Goal: Use online tool/utility: Utilize a website feature to perform a specific function

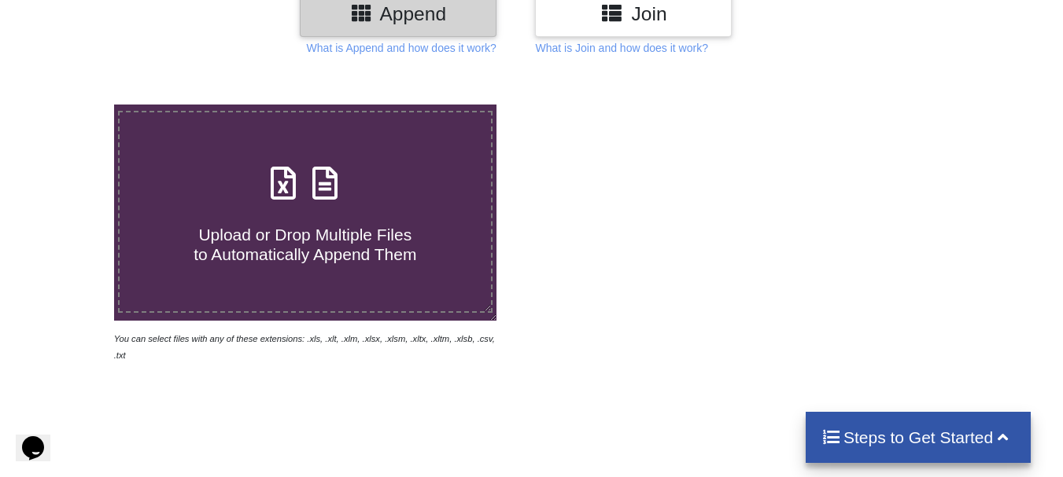
scroll to position [236, 0]
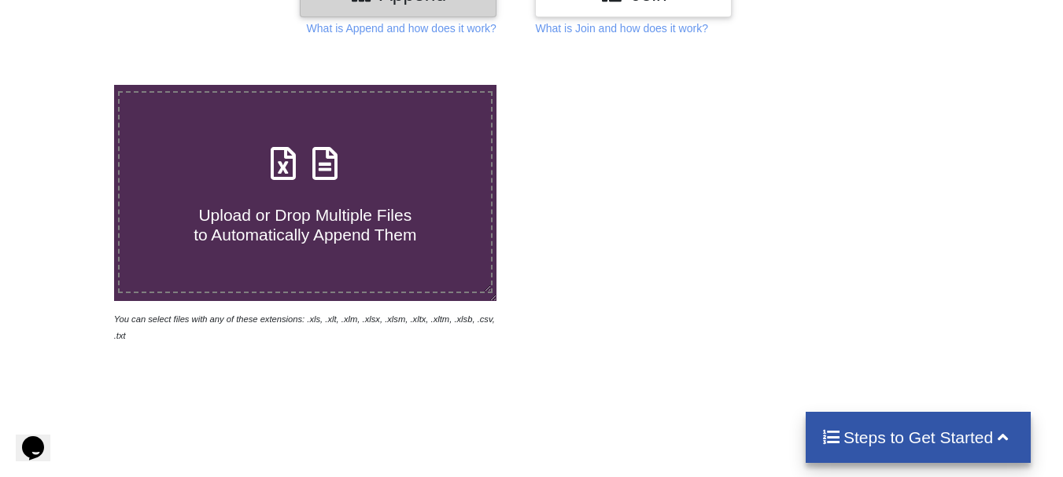
click at [334, 202] on h4 "Upload or Drop Multiple Files to Automatically Append Them" at bounding box center [305, 216] width 371 height 60
click at [71, 85] on input "Upload or Drop Multiple Files to Automatically Append Them" at bounding box center [71, 85] width 0 height 0
type input "C:\fakepath\20250911140019.xlsx"
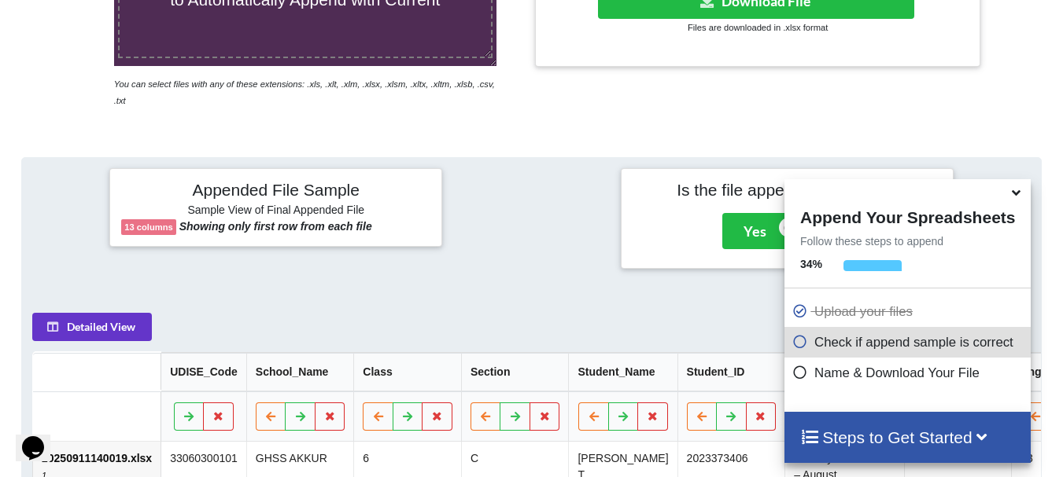
scroll to position [612, 0]
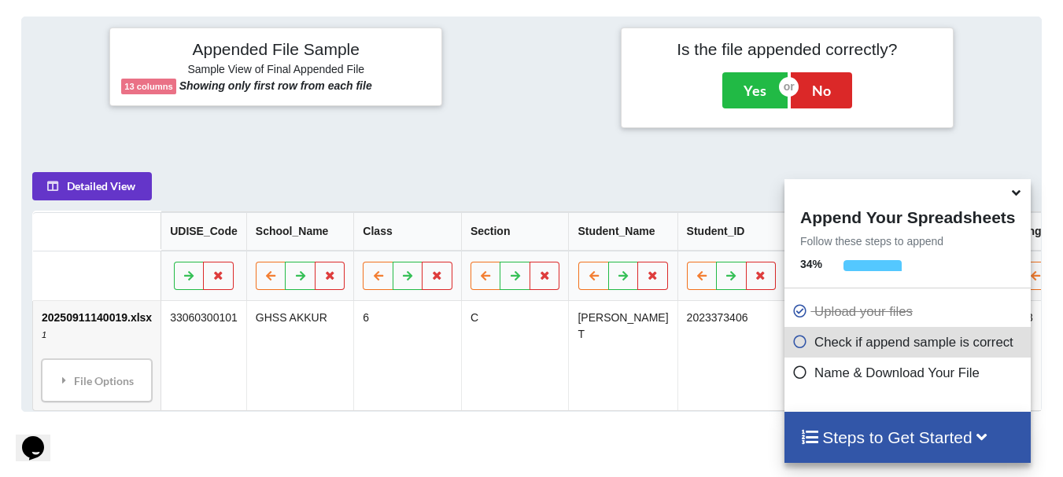
click at [1017, 197] on icon at bounding box center [1016, 190] width 17 height 14
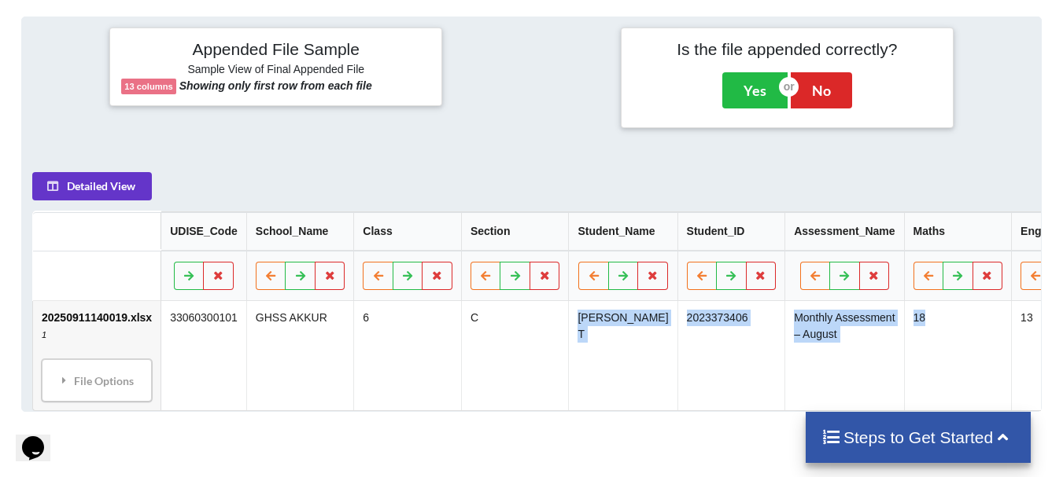
drag, startPoint x: 575, startPoint y: 371, endPoint x: 986, endPoint y: 337, distance: 412.8
click at [986, 337] on tr "20250911140019.xlsx 1 File Options Import Other Sheets File Options Delete File…" at bounding box center [775, 355] width 1485 height 109
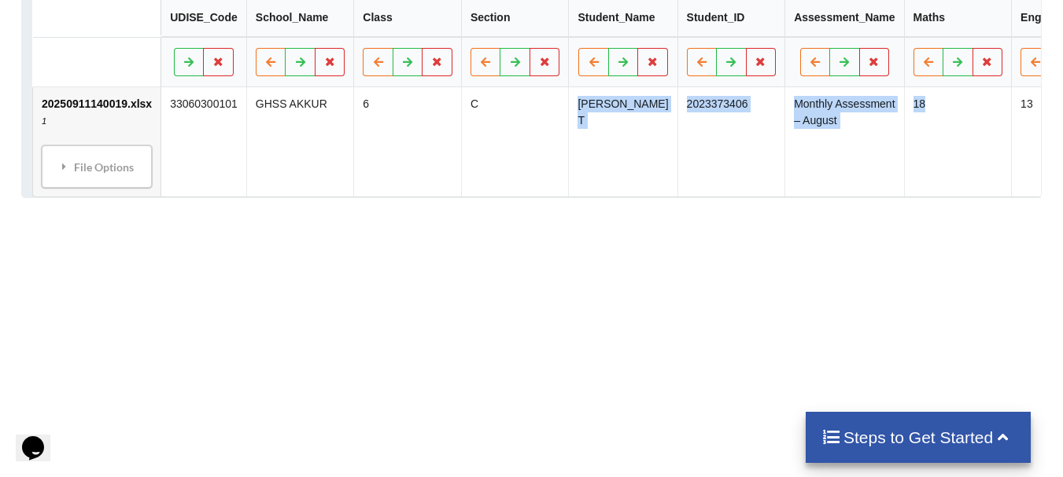
scroll to position [848, 0]
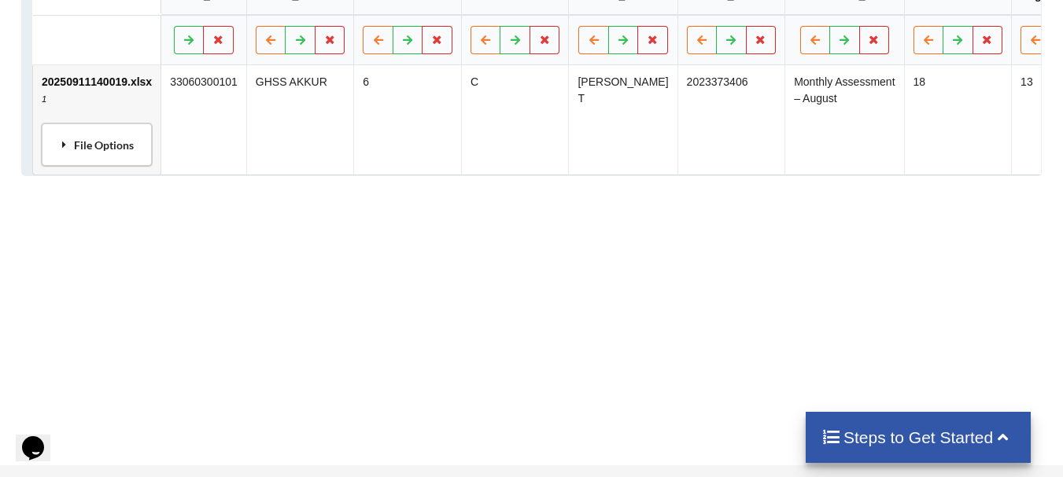
click at [82, 147] on div "File Options" at bounding box center [96, 144] width 101 height 33
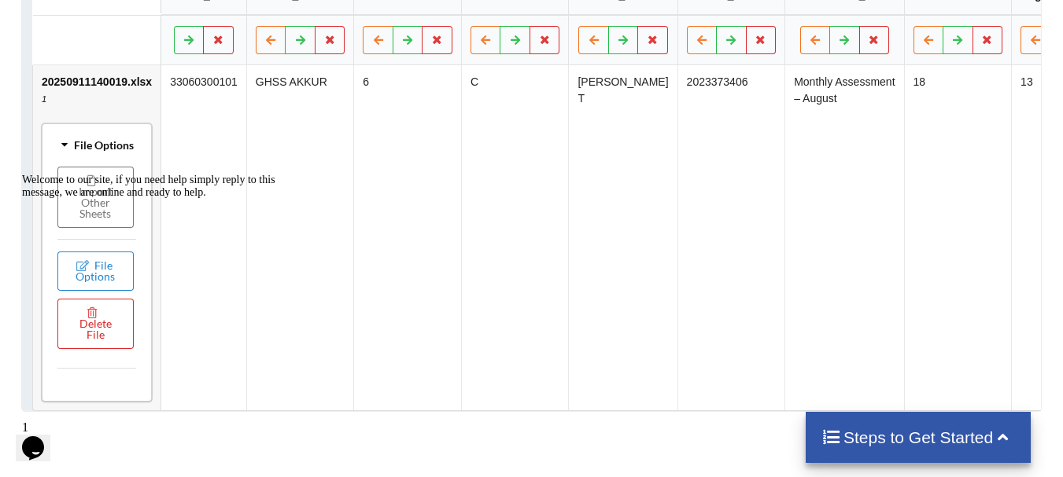
click at [250, 174] on div "Welcome to our site, if you need help simply reply to this message, we are onli…" at bounding box center [163, 186] width 283 height 25
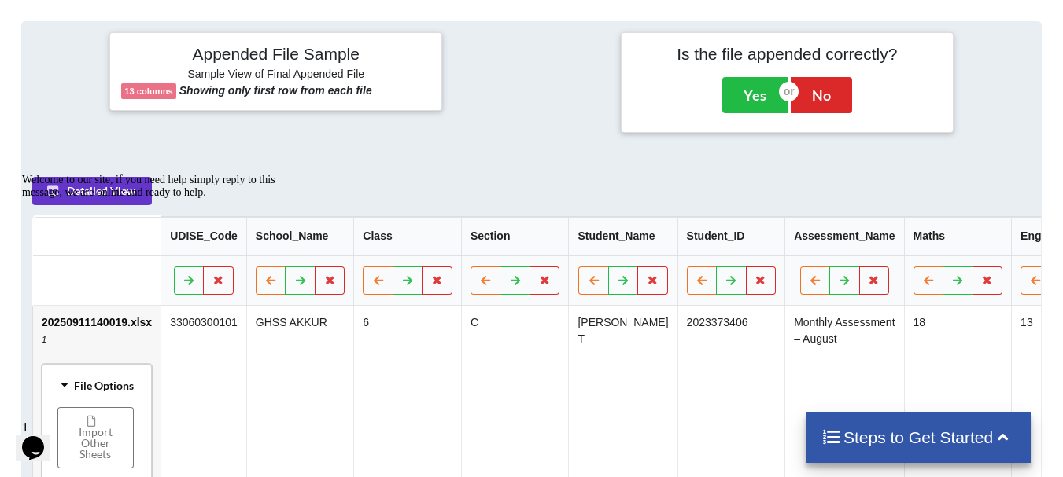
scroll to position [414, 0]
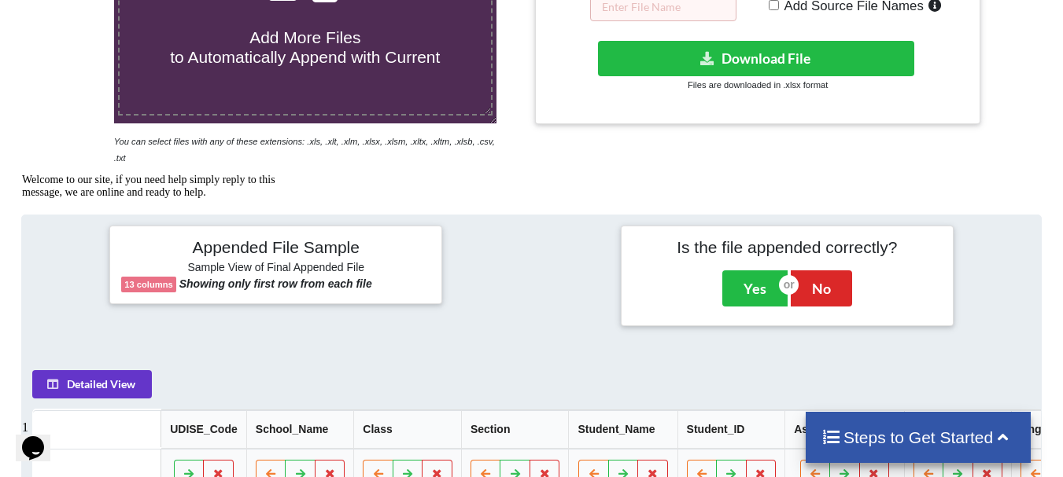
click at [508, 286] on div at bounding box center [531, 276] width 171 height 101
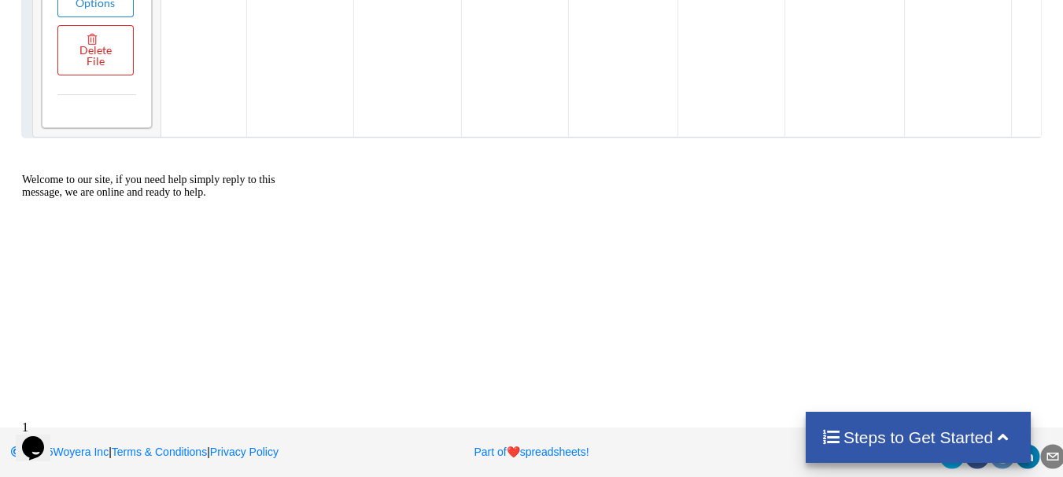
scroll to position [728, 0]
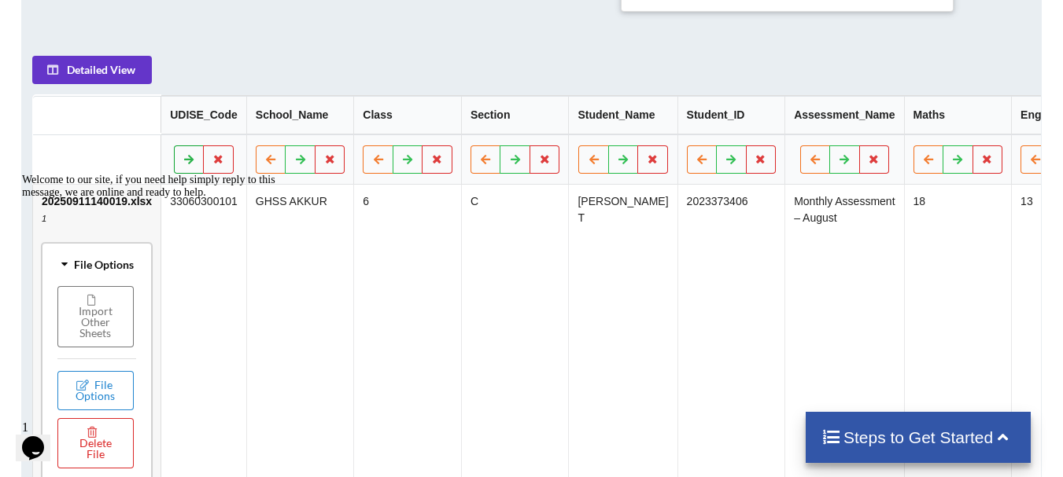
click at [188, 155] on icon at bounding box center [188, 158] width 13 height 9
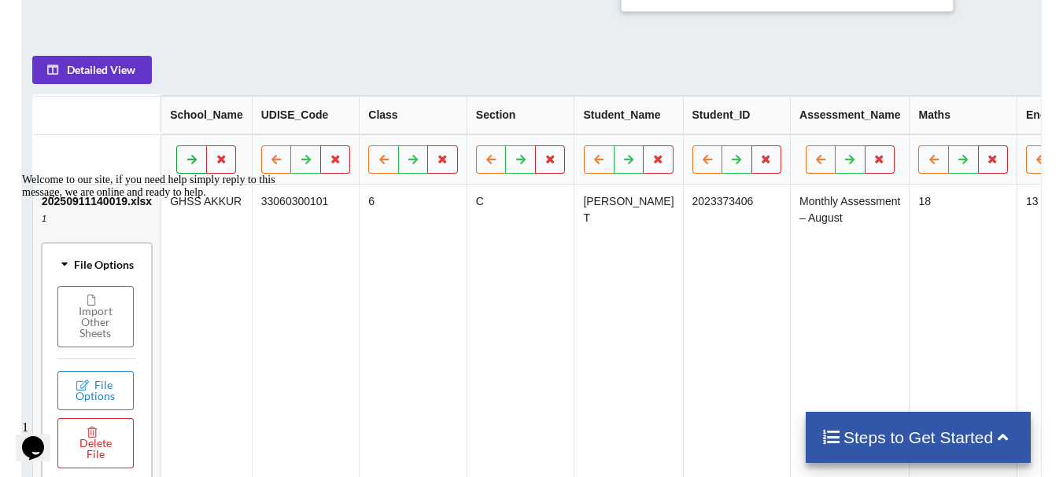
click at [188, 155] on icon at bounding box center [191, 158] width 13 height 9
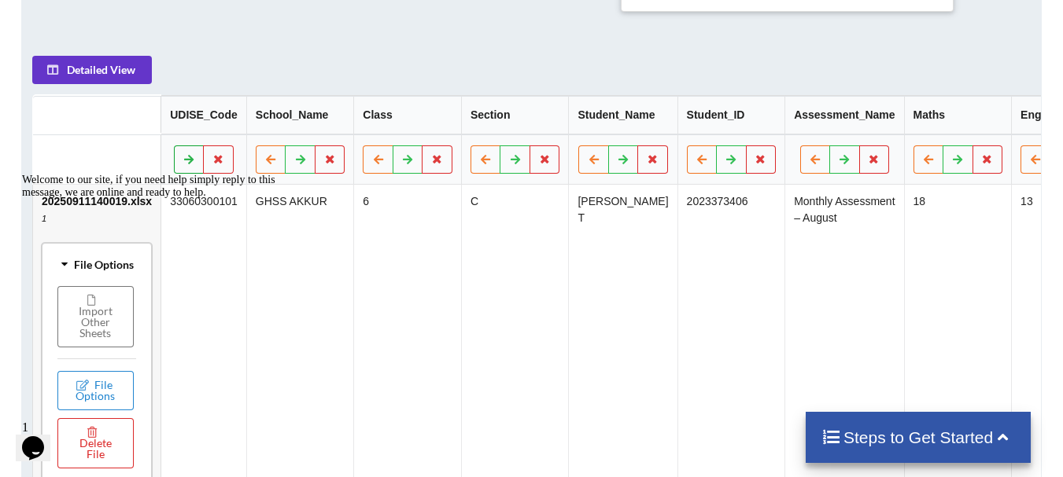
click at [188, 155] on icon at bounding box center [188, 158] width 13 height 9
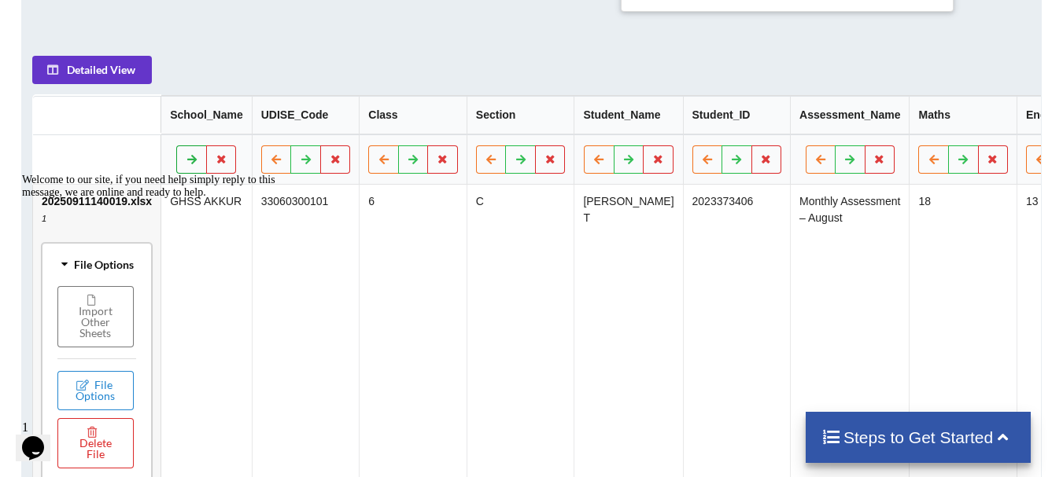
click at [188, 155] on icon at bounding box center [191, 158] width 13 height 9
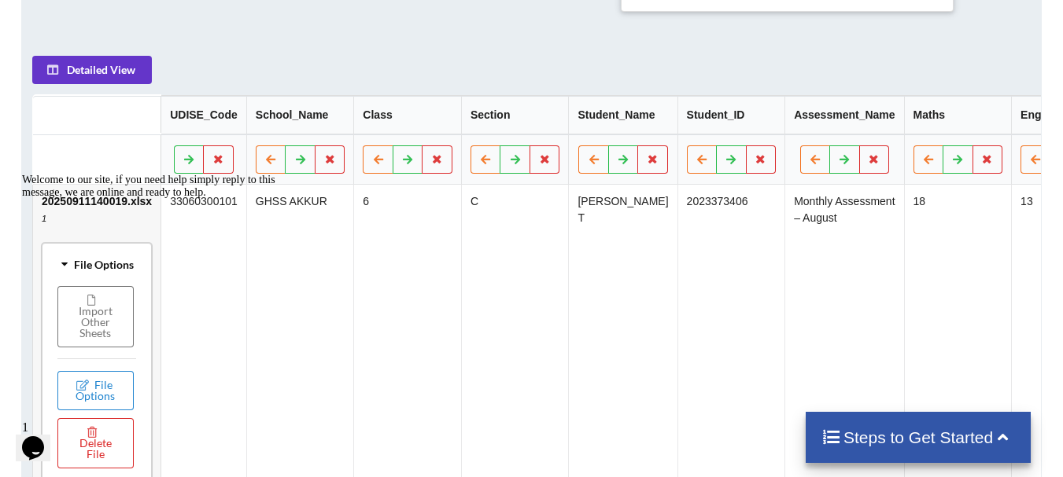
click at [942, 444] on h4 "Steps to Get Started" at bounding box center [918, 438] width 194 height 20
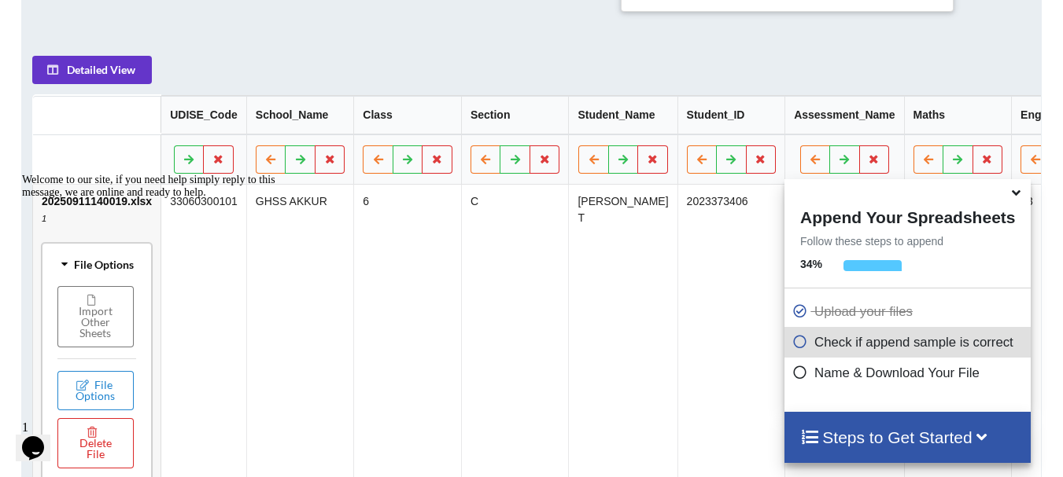
click at [730, 341] on td "2023373406" at bounding box center [731, 357] width 108 height 345
click at [290, 199] on div "Welcome to our site, if you need help simply reply to this message, we are onli…" at bounding box center [163, 186] width 283 height 25
click at [22, 174] on icon "Chat attention grabber" at bounding box center [22, 174] width 0 height 0
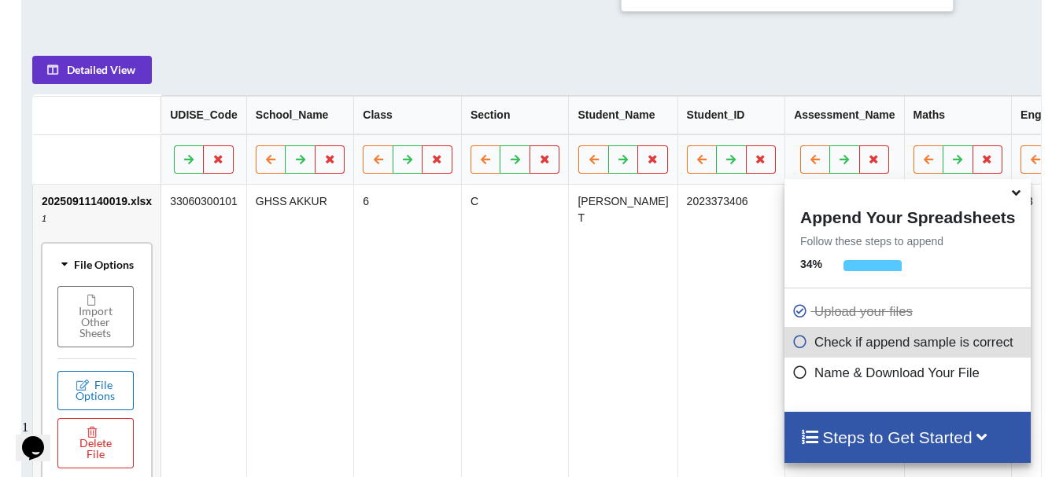
click at [102, 390] on button "File Options" at bounding box center [95, 390] width 76 height 39
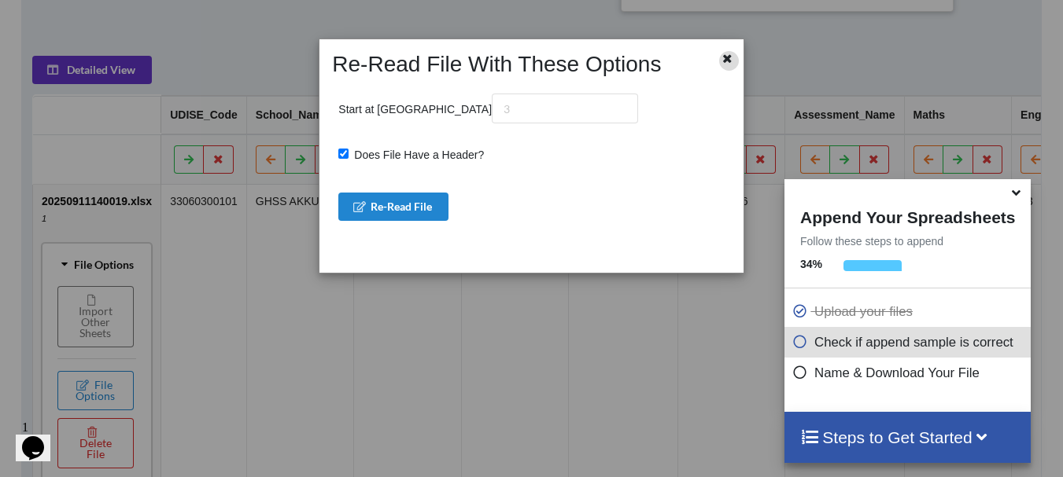
click at [725, 61] on icon at bounding box center [726, 56] width 13 height 11
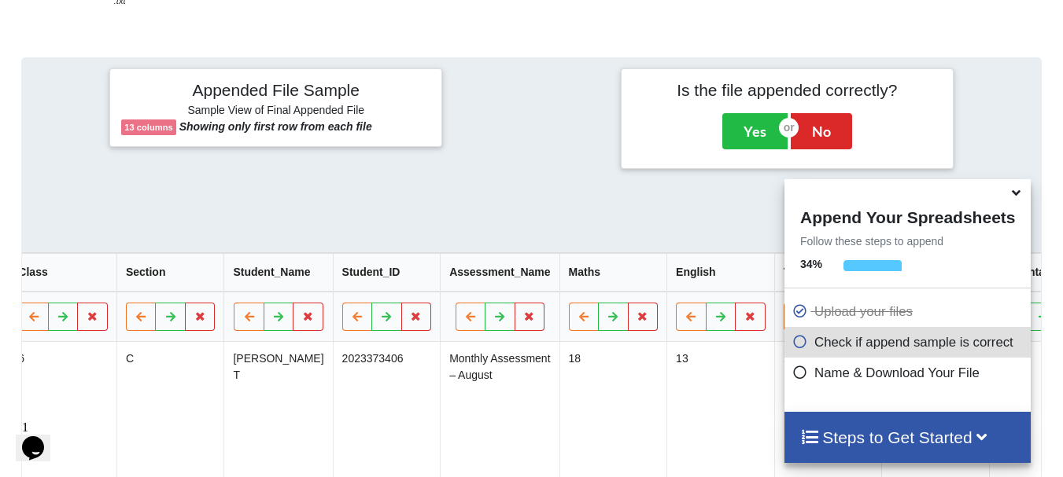
scroll to position [0, 0]
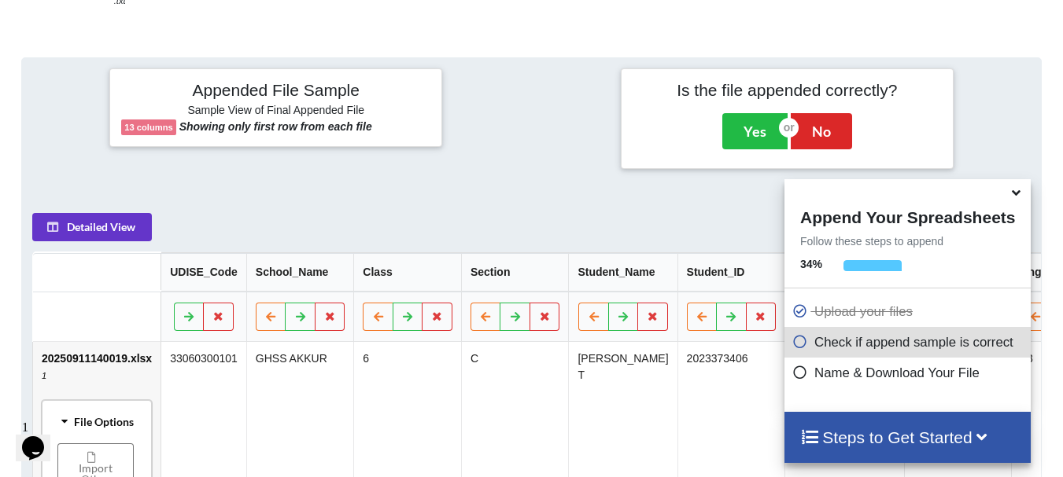
drag, startPoint x: 384, startPoint y: 186, endPoint x: 756, endPoint y: 213, distance: 373.1
click at [710, 198] on div "Appended File Sample Sample View of Final Appended File 13 columns Showing only…" at bounding box center [531, 373] width 1020 height 632
click at [1019, 197] on icon at bounding box center [1016, 190] width 17 height 14
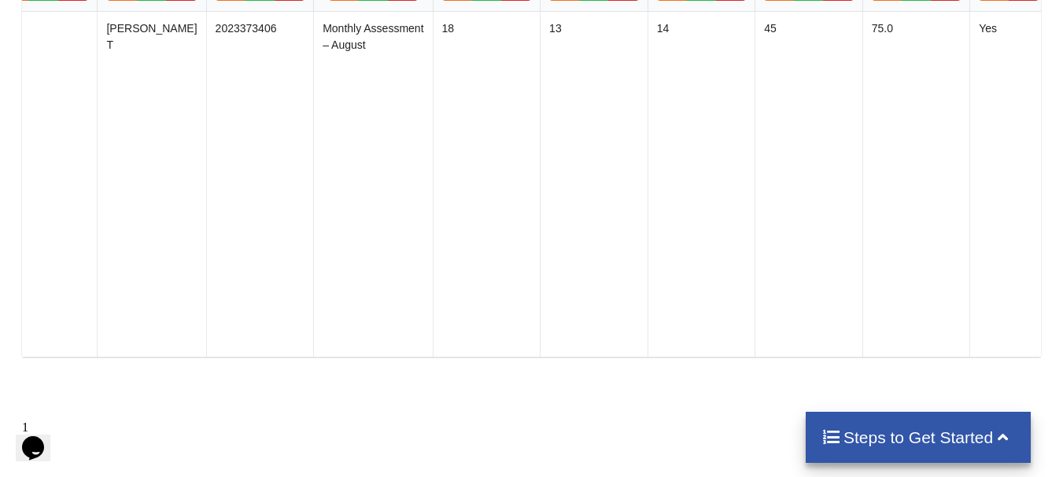
scroll to position [1122, 0]
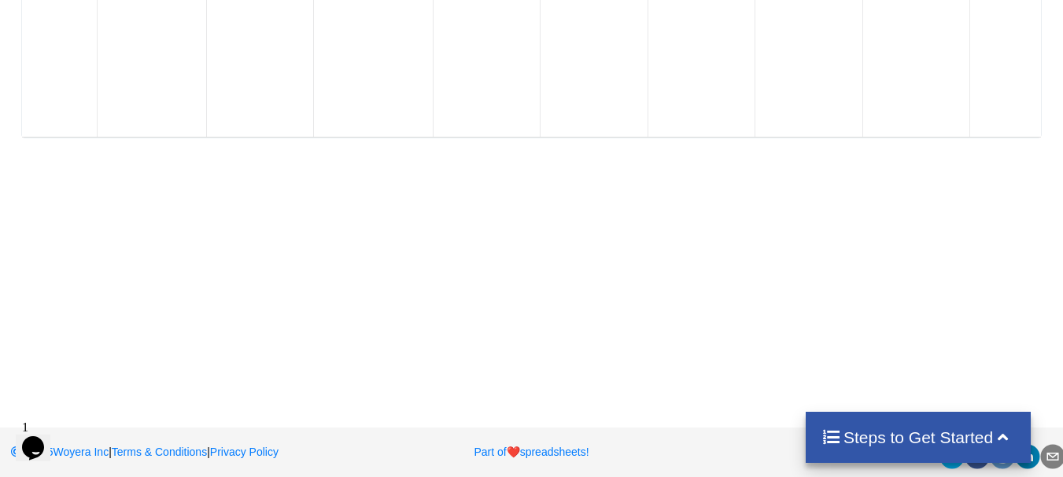
click at [906, 438] on h4 "Steps to Get Started" at bounding box center [918, 438] width 194 height 20
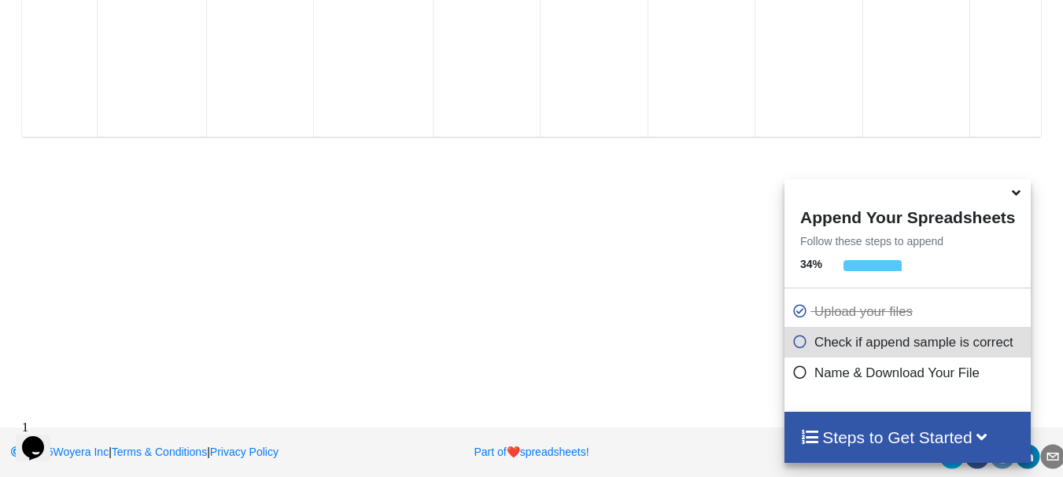
click at [794, 377] on icon at bounding box center [800, 369] width 16 height 13
click at [794, 374] on icon at bounding box center [800, 369] width 16 height 13
click at [794, 346] on icon at bounding box center [800, 339] width 16 height 13
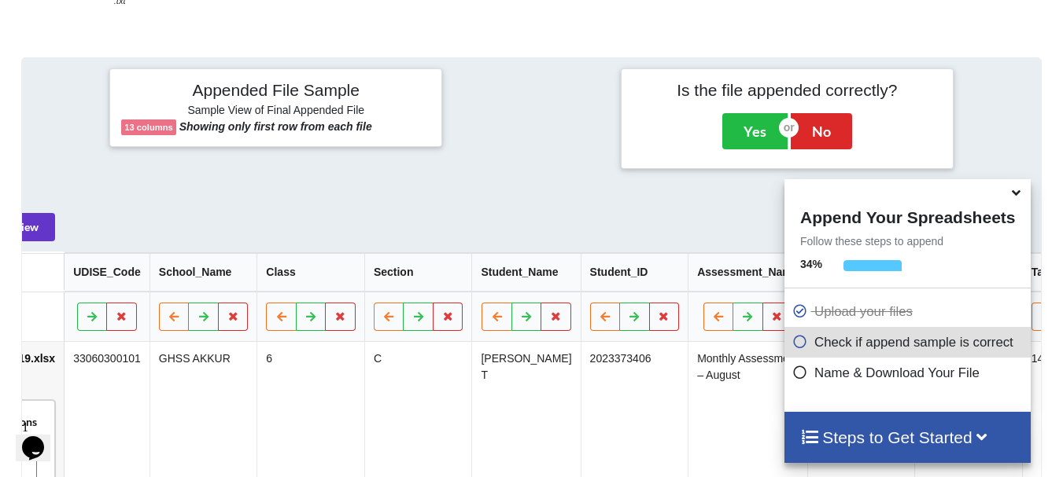
scroll to position [0, 0]
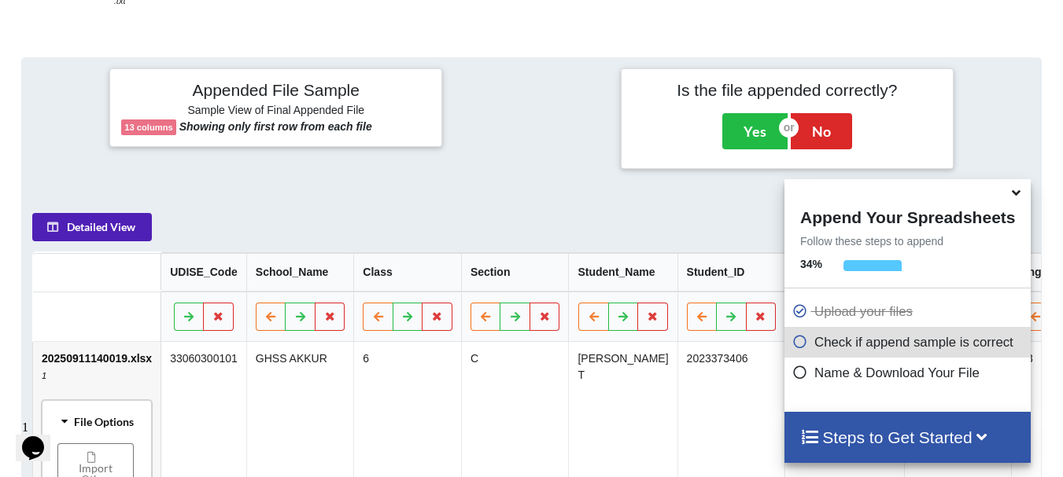
click at [76, 216] on button "Detailed View" at bounding box center [92, 227] width 120 height 28
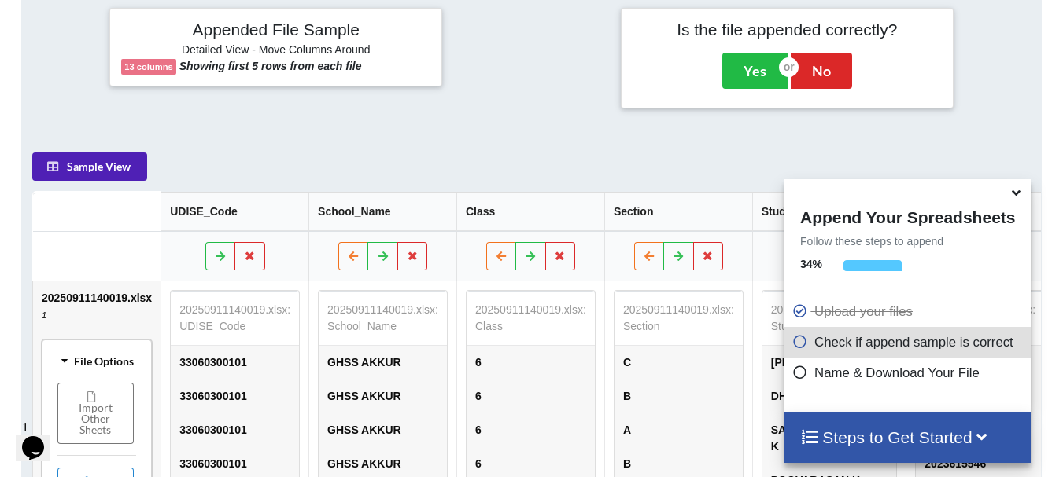
scroll to position [492, 0]
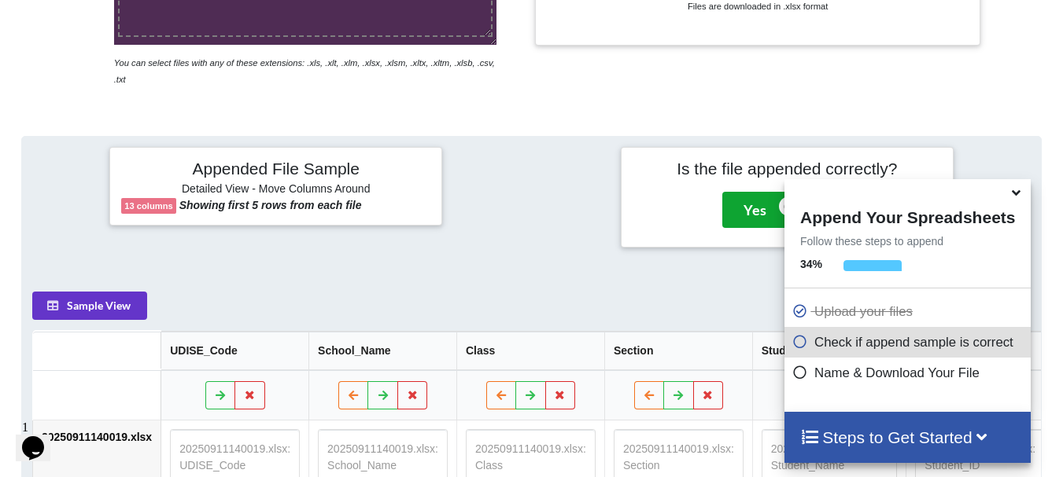
click at [755, 194] on button "Yes" at bounding box center [754, 210] width 65 height 36
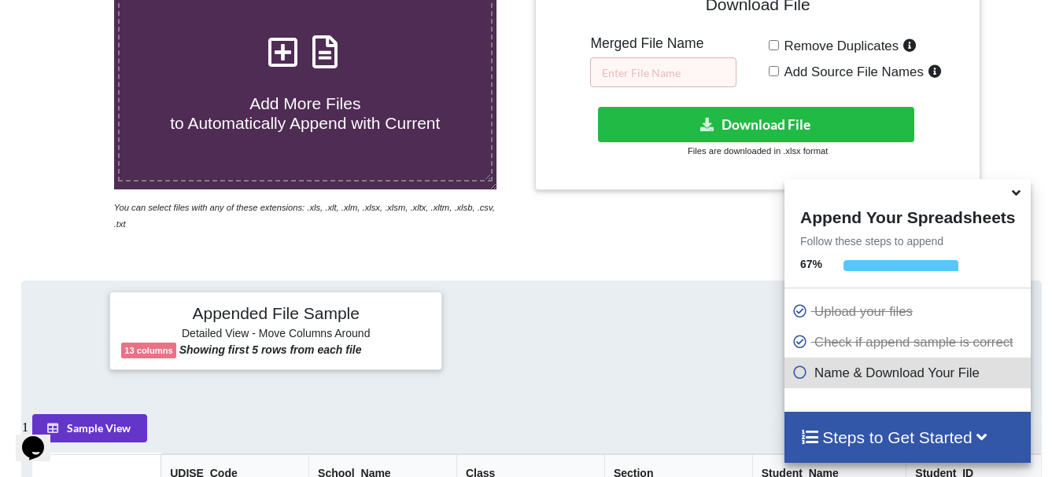
scroll to position [321, 0]
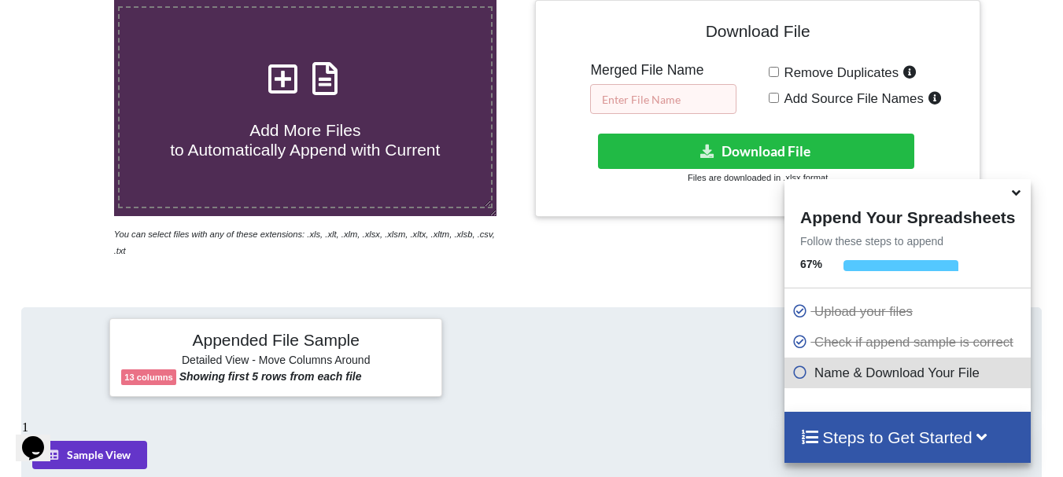
click at [650, 94] on input "text" at bounding box center [663, 99] width 146 height 30
type input "t"
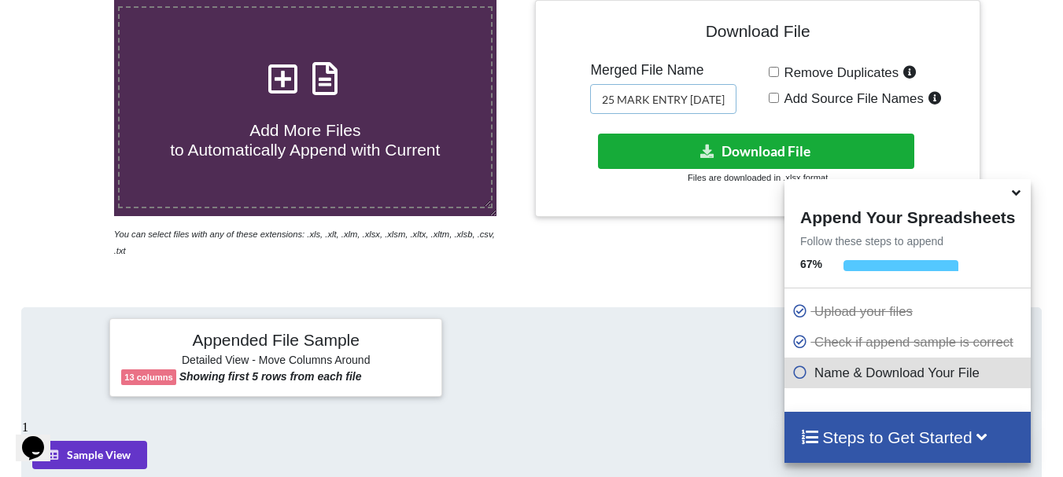
type input "THIRAN_AUG 2025 MARK ENTRY [DATE]"
click at [746, 154] on button "Download File" at bounding box center [756, 151] width 316 height 35
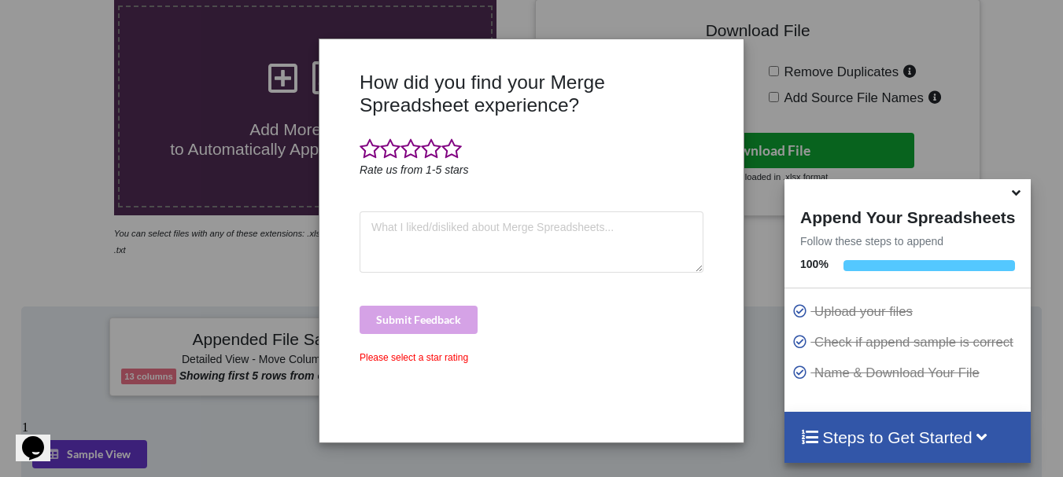
scroll to position [321, 0]
click at [984, 119] on div "How did you find your Merge Spreadsheet experience? Rate us from 1-5 stars Subm…" at bounding box center [531, 238] width 1063 height 477
click at [1013, 197] on icon at bounding box center [1016, 190] width 17 height 14
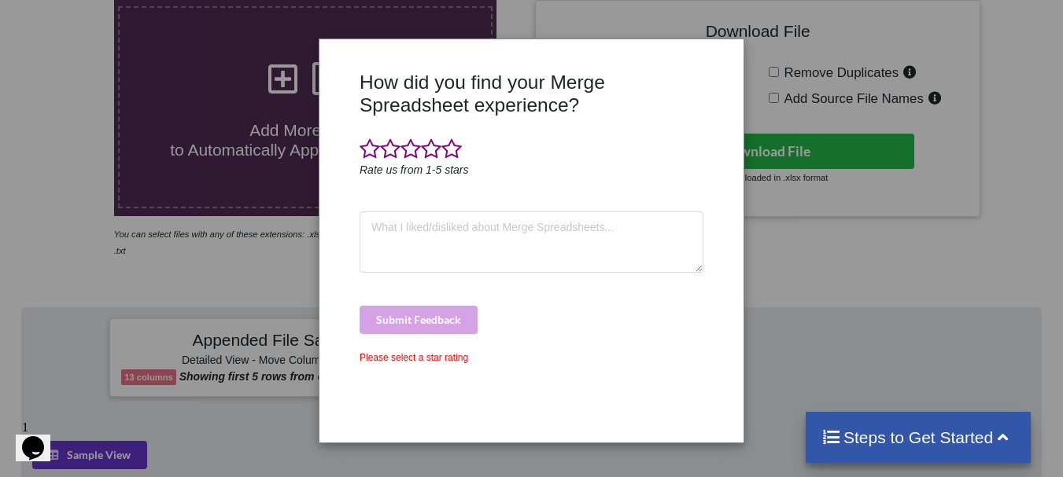
click at [800, 320] on div "How did you find your Merge Spreadsheet experience? Rate us from 1-5 stars Subm…" at bounding box center [531, 238] width 1063 height 477
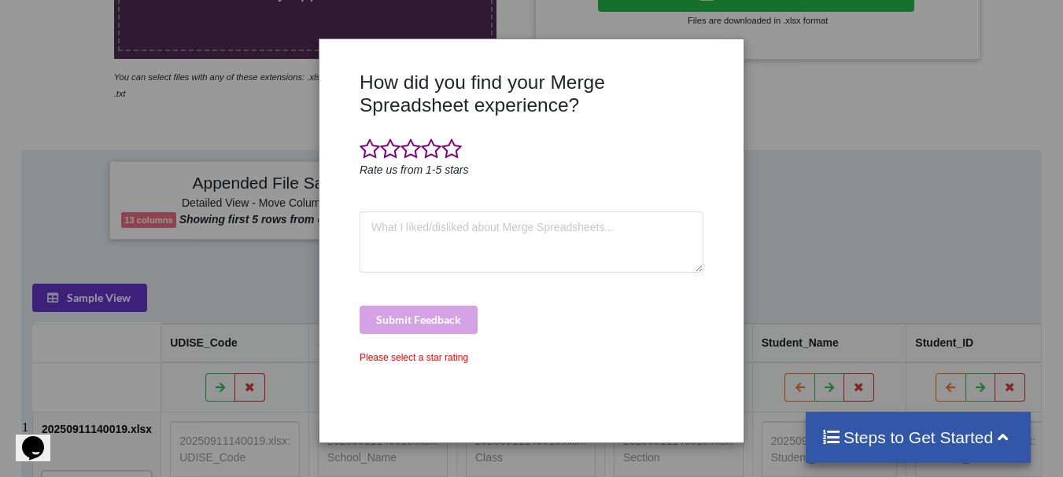
scroll to position [400, 0]
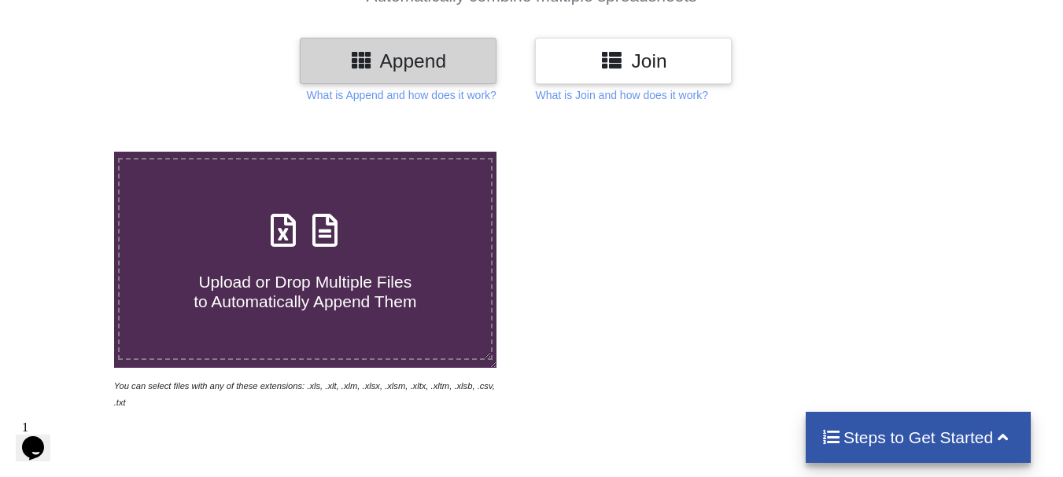
scroll to position [164, 0]
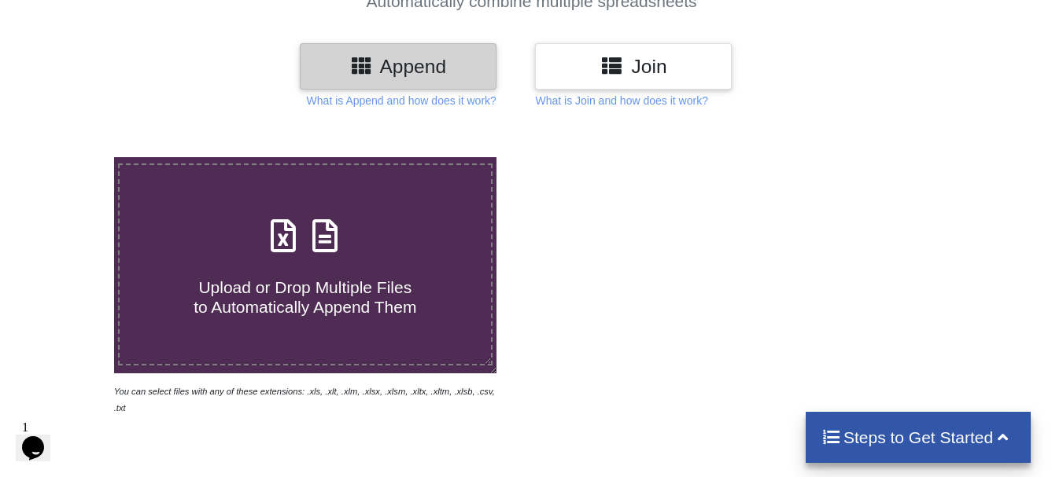
click at [347, 247] on div "Upload or Drop Multiple Files to Automatically Append Them" at bounding box center [305, 265] width 371 height 106
click at [71, 157] on input "Upload or Drop Multiple Files to Automatically Append Them" at bounding box center [71, 157] width 0 height 0
type input "C:\fakepath\20250911140019.xlsx"
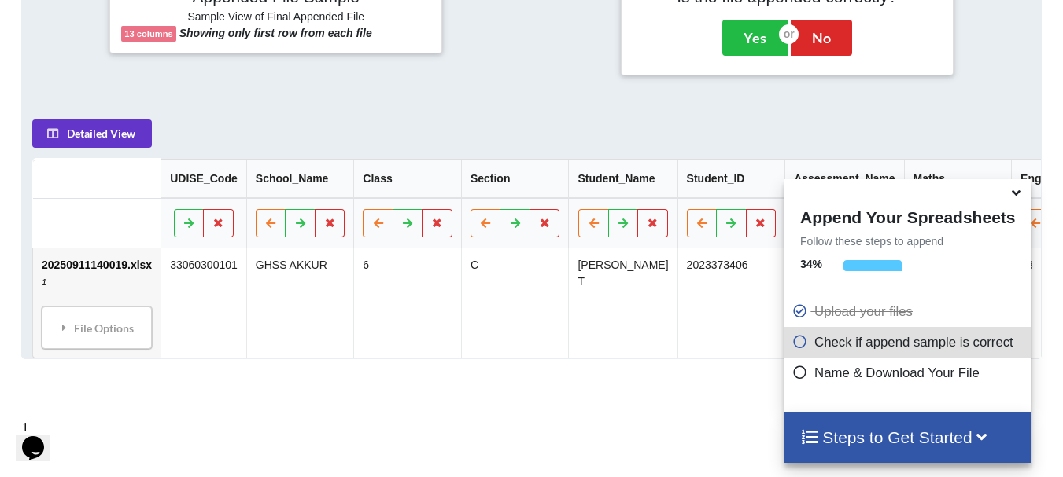
scroll to position [691, 0]
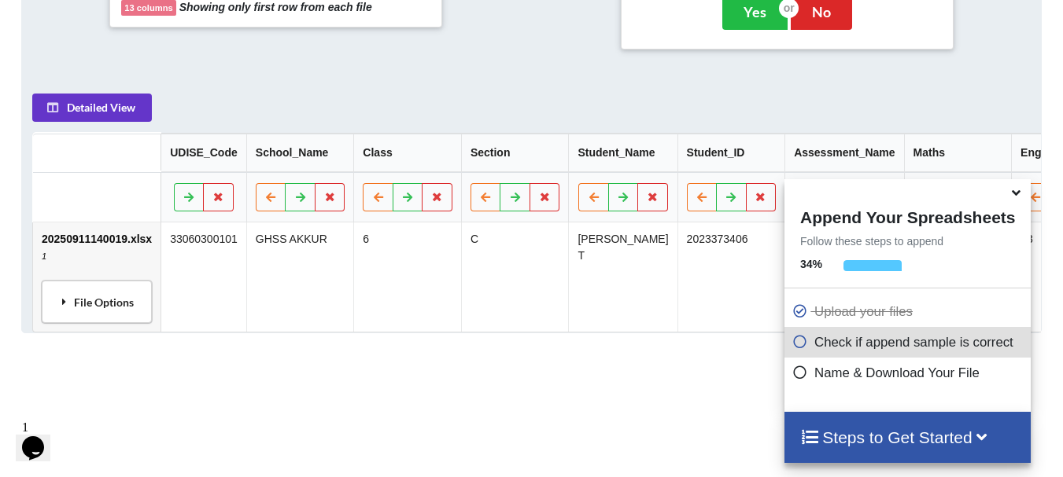
click at [96, 306] on div "File Options" at bounding box center [96, 302] width 101 height 33
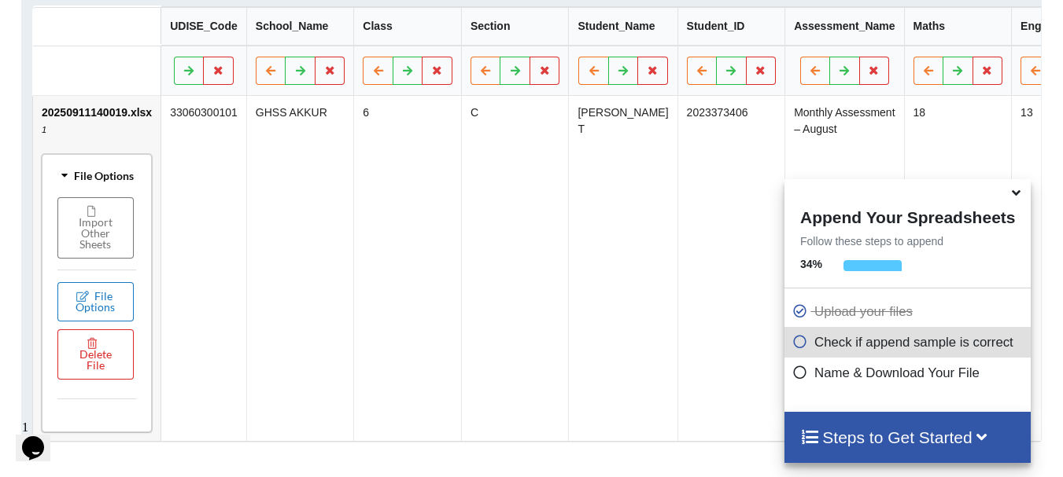
scroll to position [848, 0]
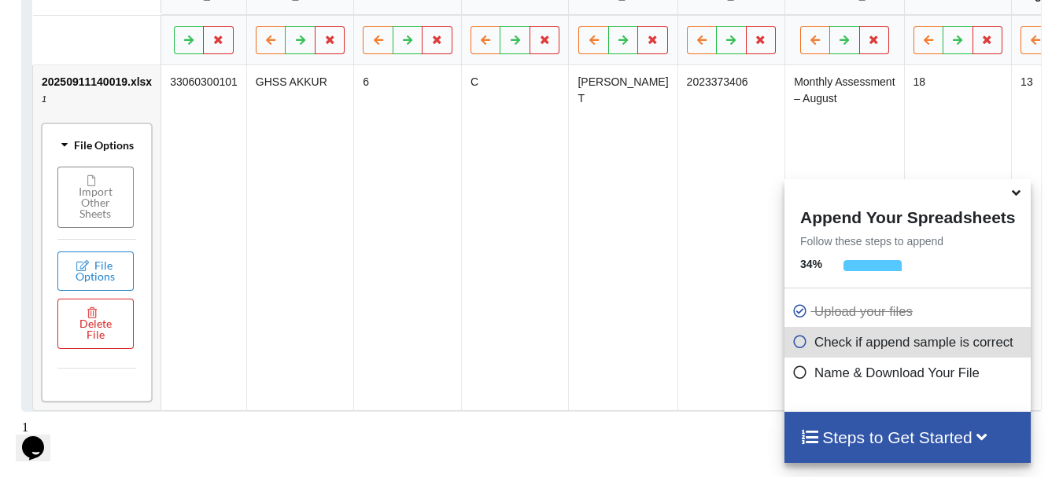
click at [100, 199] on button "Import Other Sheets" at bounding box center [95, 197] width 76 height 61
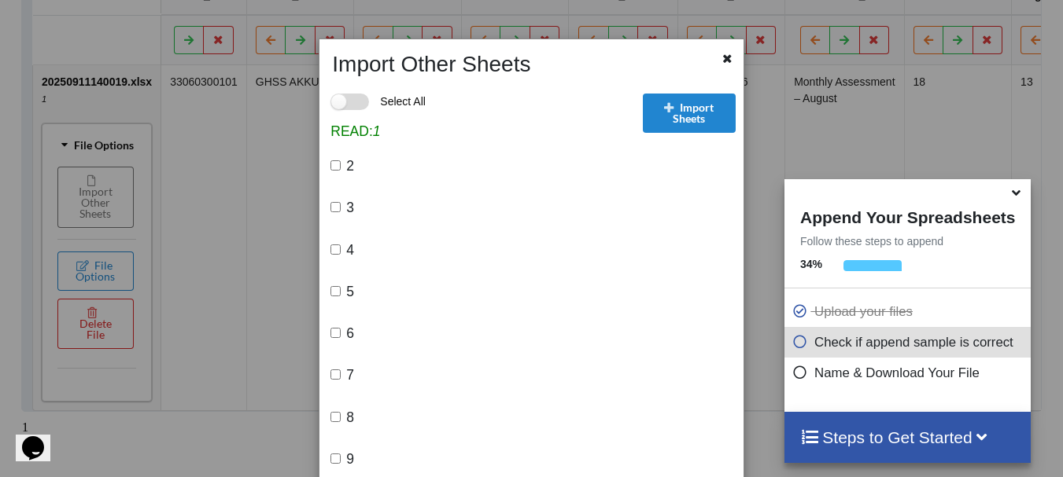
click at [355, 101] on label "Select All" at bounding box center [377, 102] width 95 height 17
checkbox input "true"
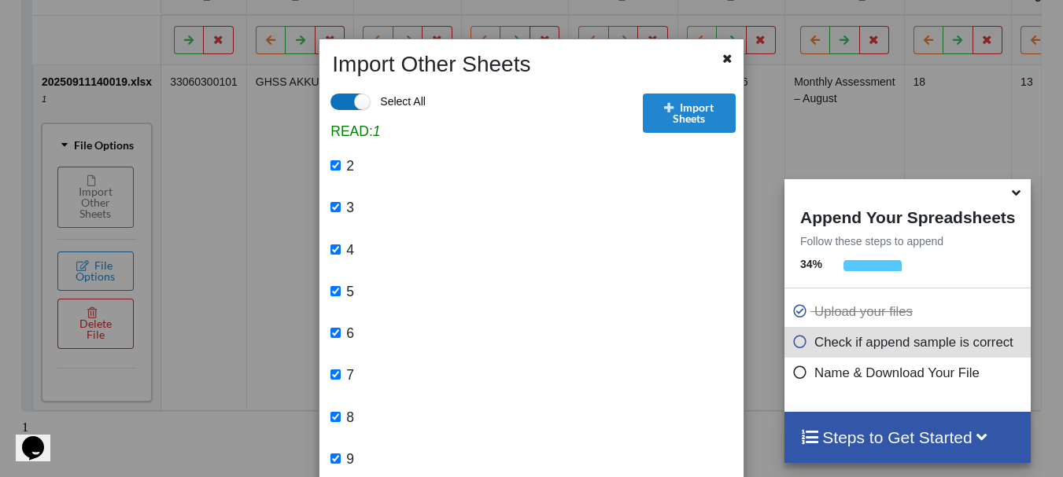
checkbox input "true"
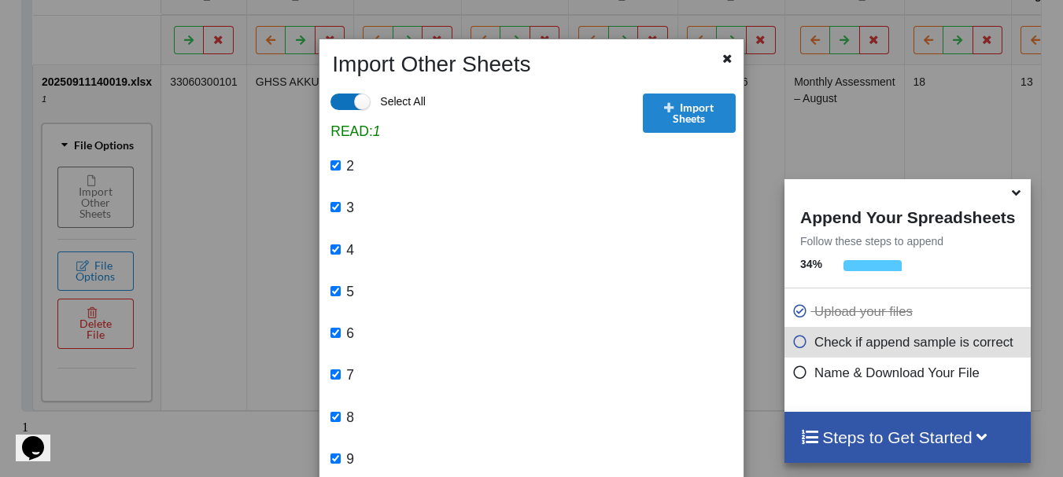
checkbox input "true"
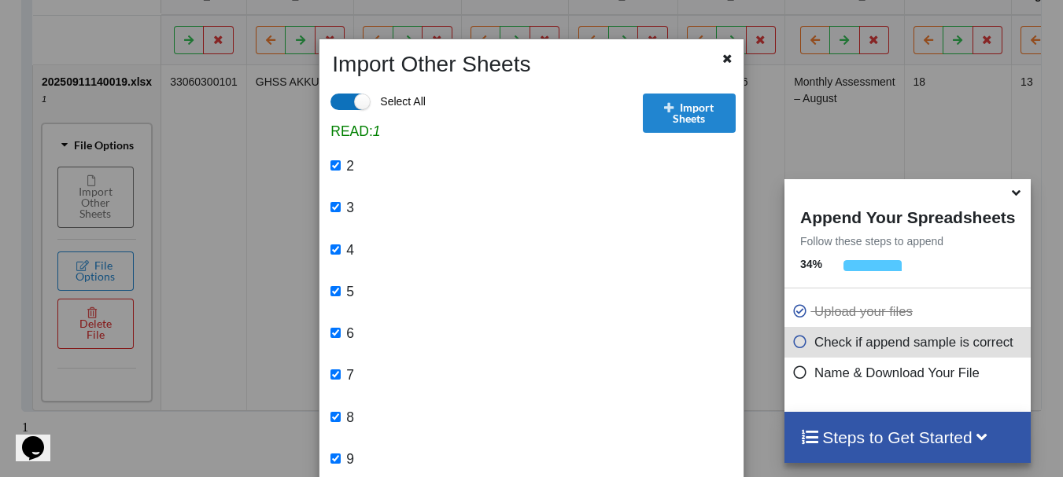
checkbox input "true"
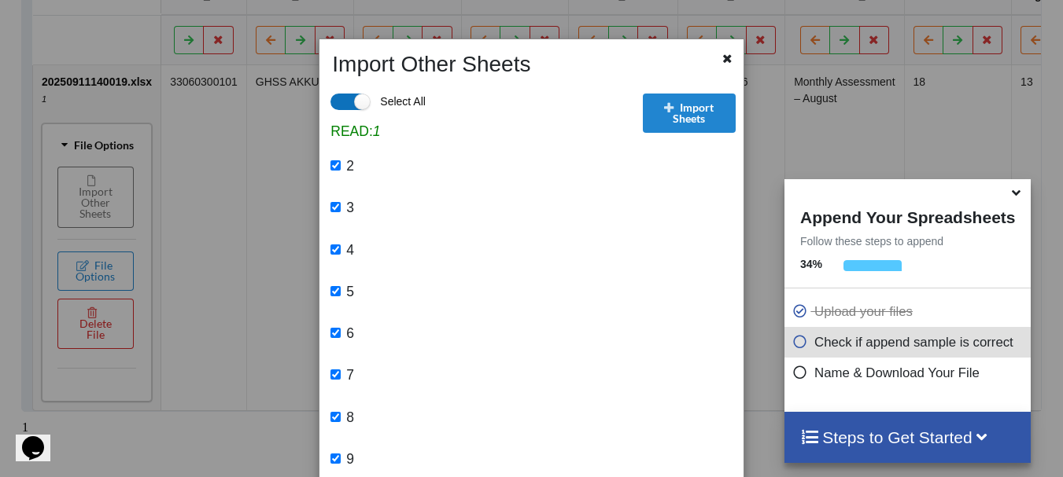
checkbox input "true"
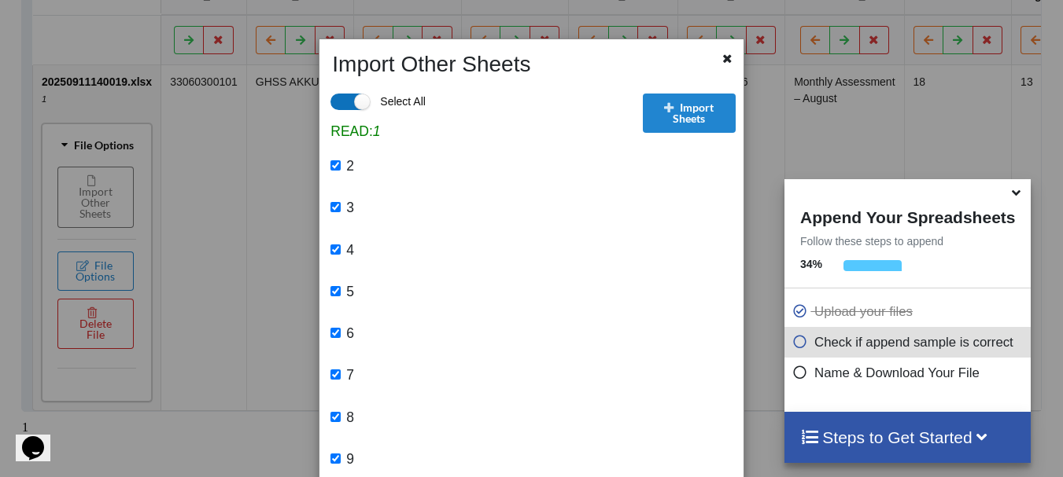
checkbox input "true"
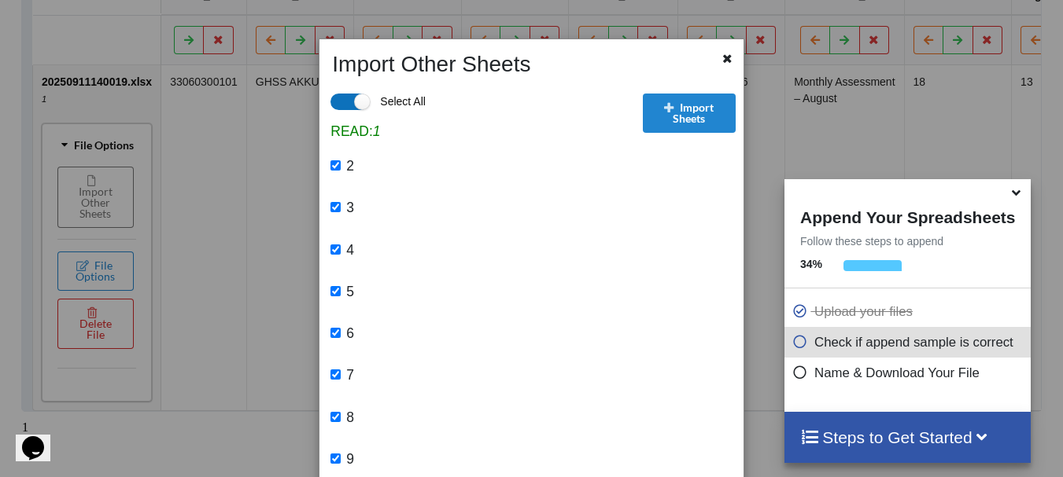
checkbox input "true"
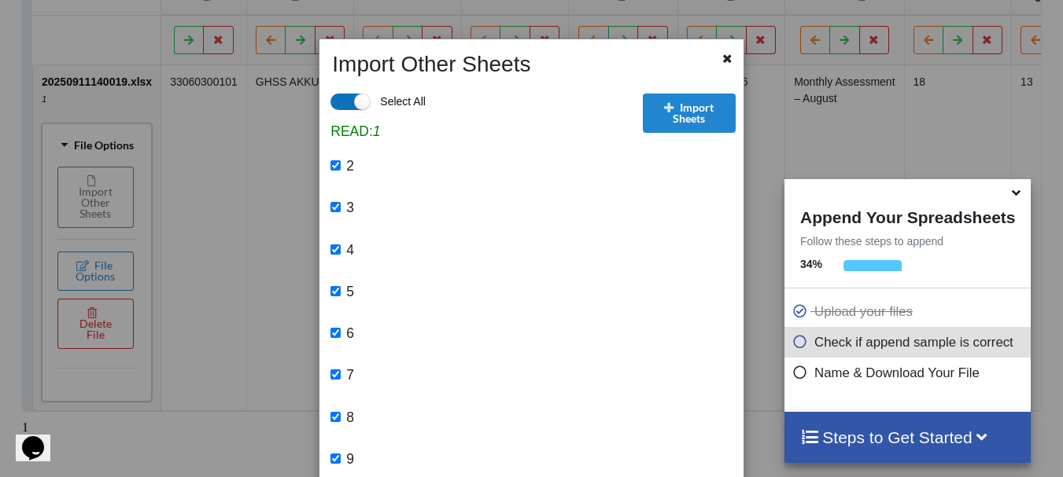
checkbox input "true"
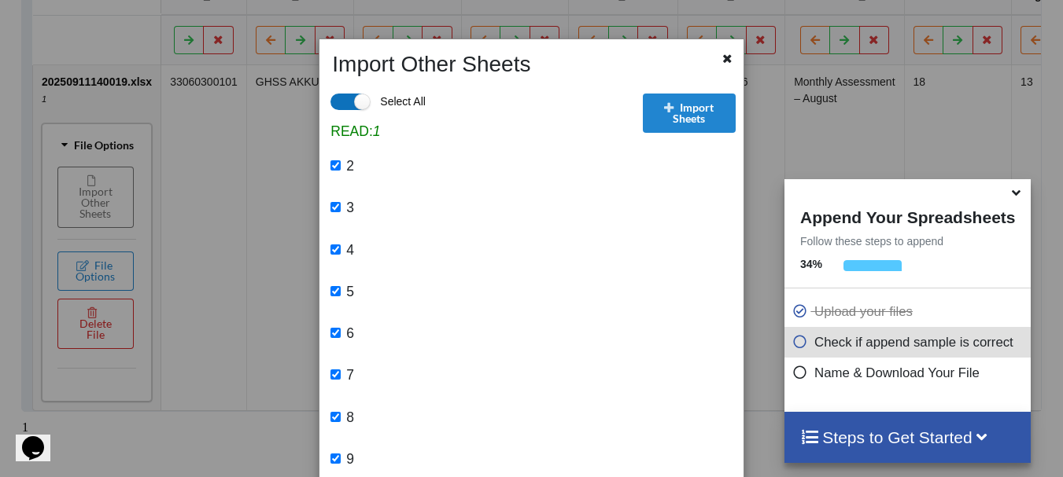
checkbox input "true"
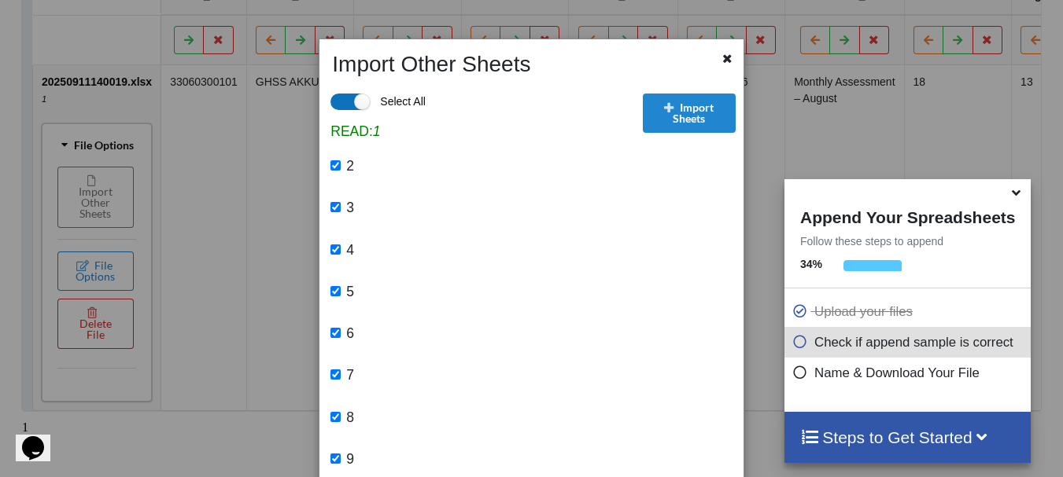
checkbox input "true"
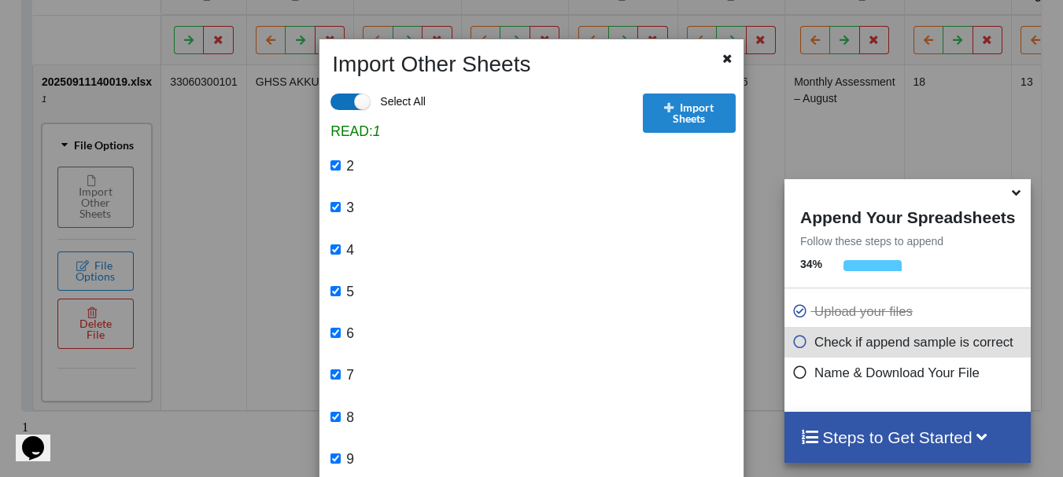
checkbox input "true"
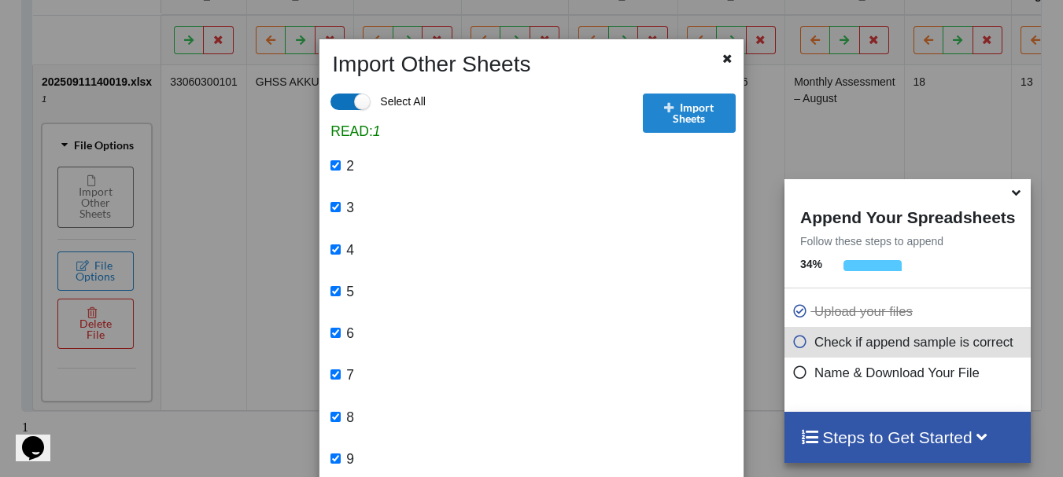
checkbox input "true"
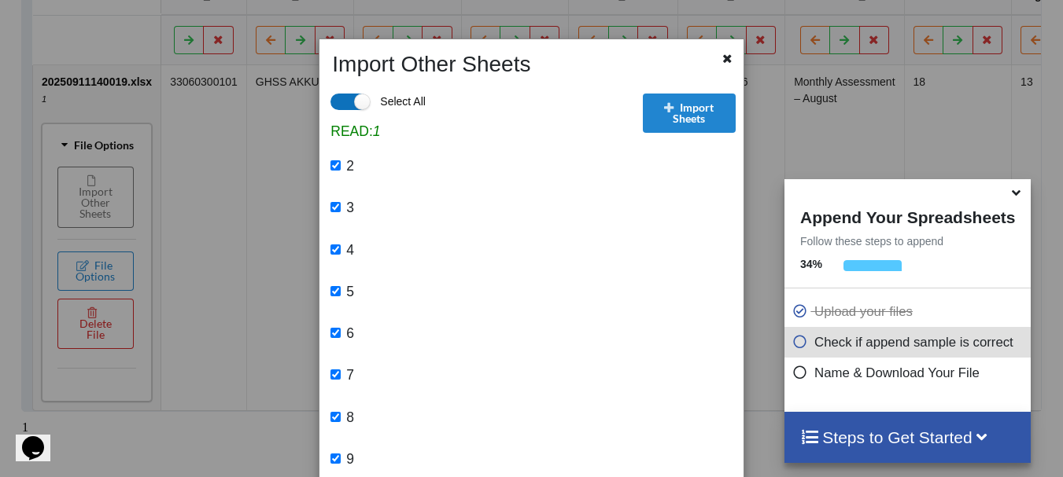
checkbox input "true"
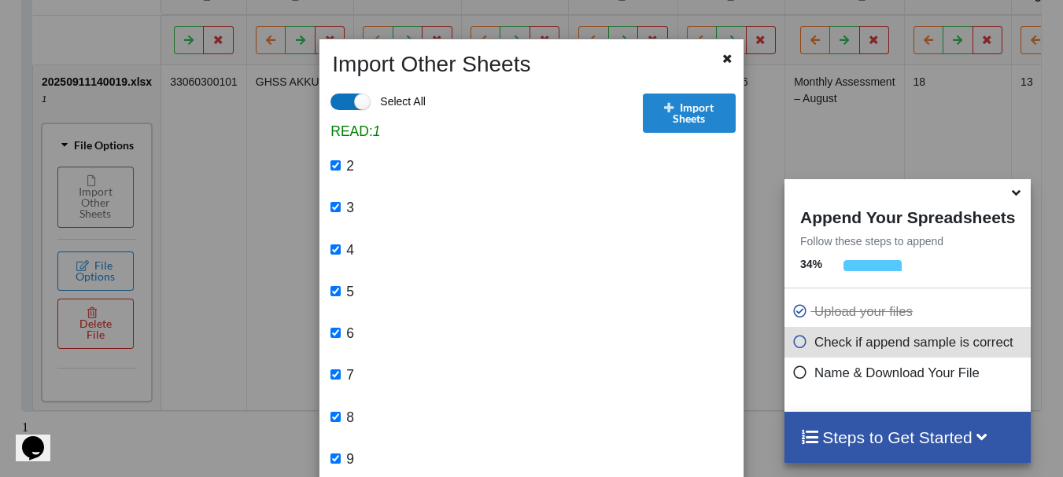
checkbox input "true"
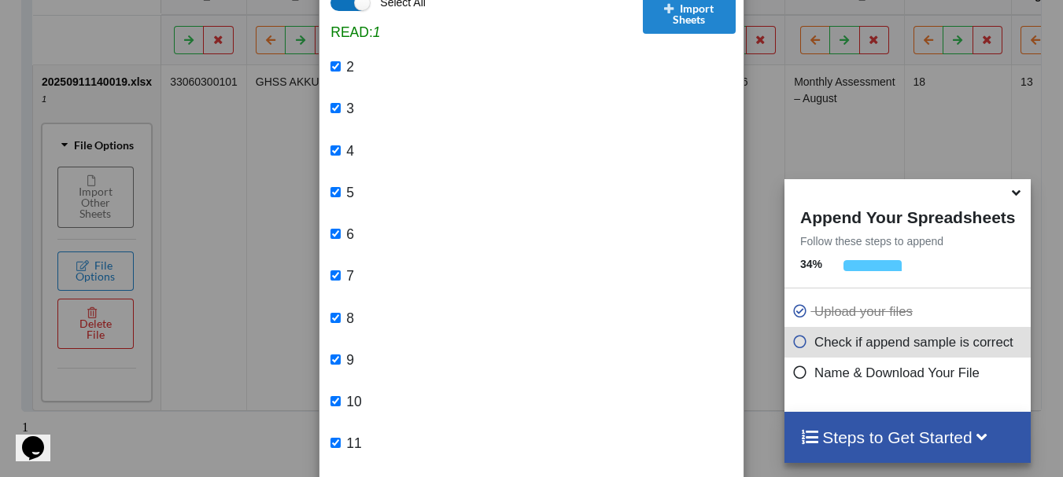
scroll to position [0, 0]
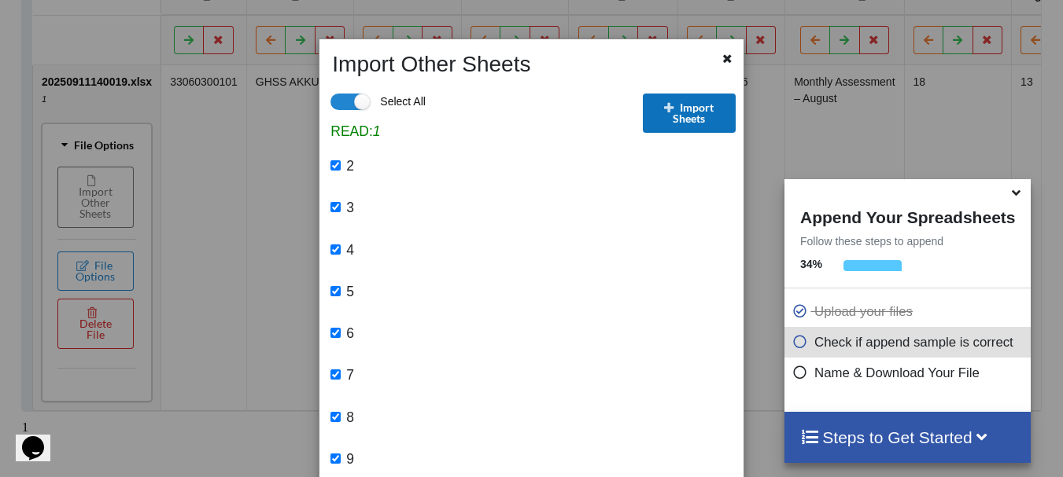
click at [695, 106] on button "Import Sheets" at bounding box center [690, 113] width 94 height 39
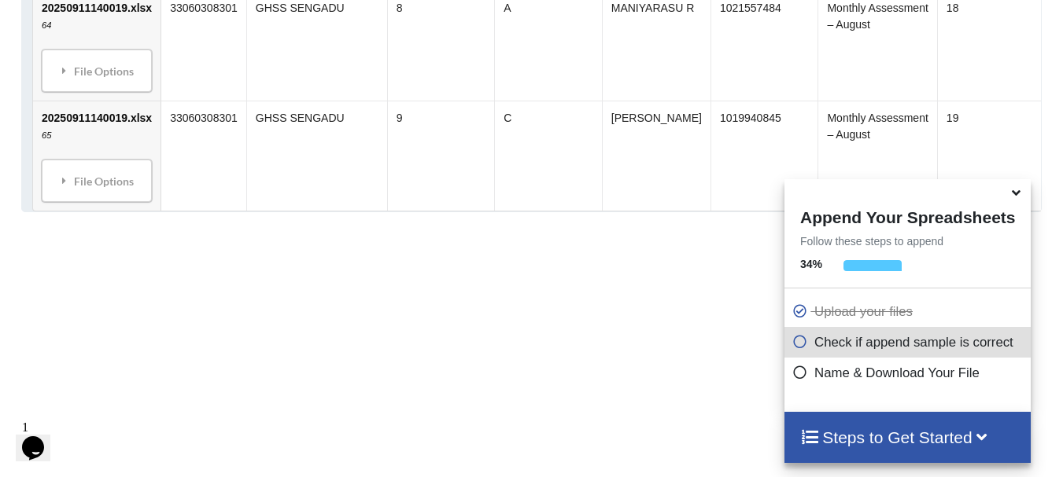
scroll to position [8070, 0]
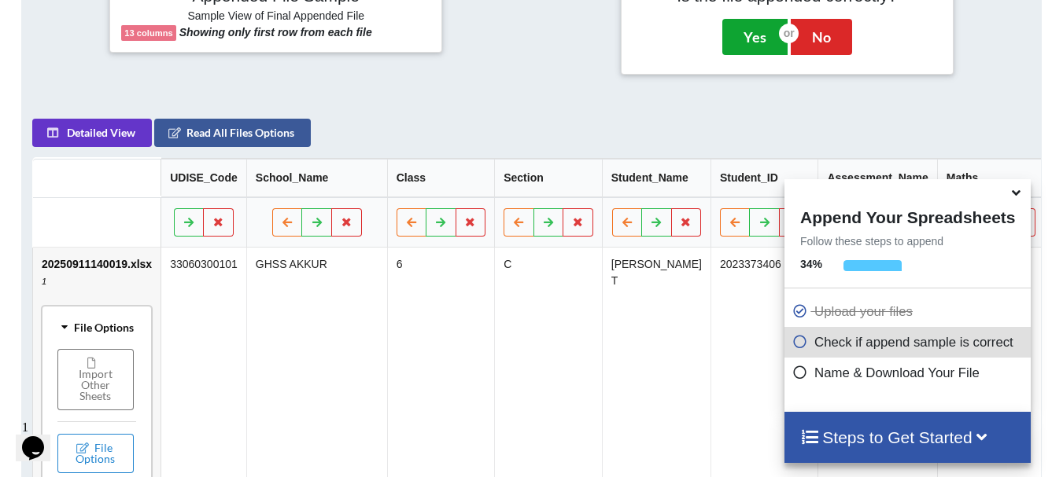
click at [757, 27] on button "Yes" at bounding box center [754, 37] width 65 height 36
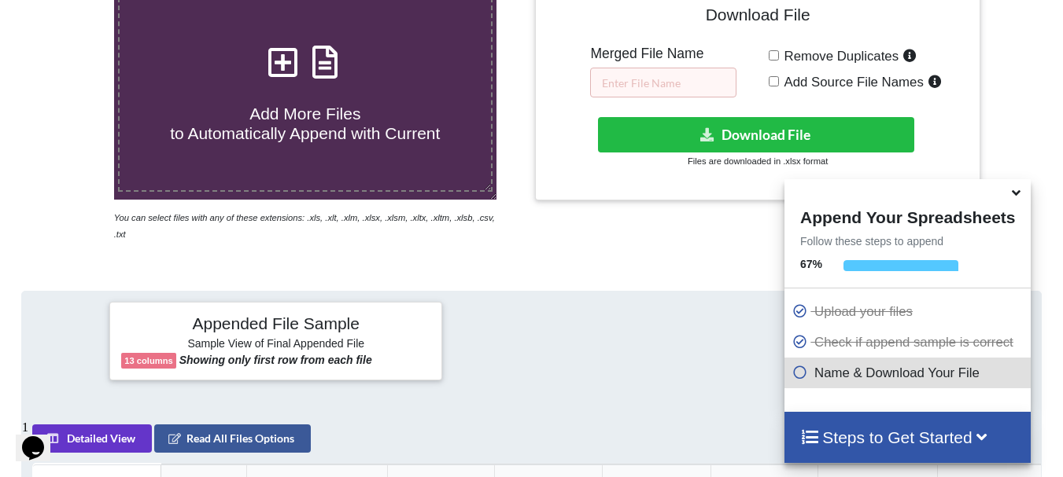
scroll to position [321, 0]
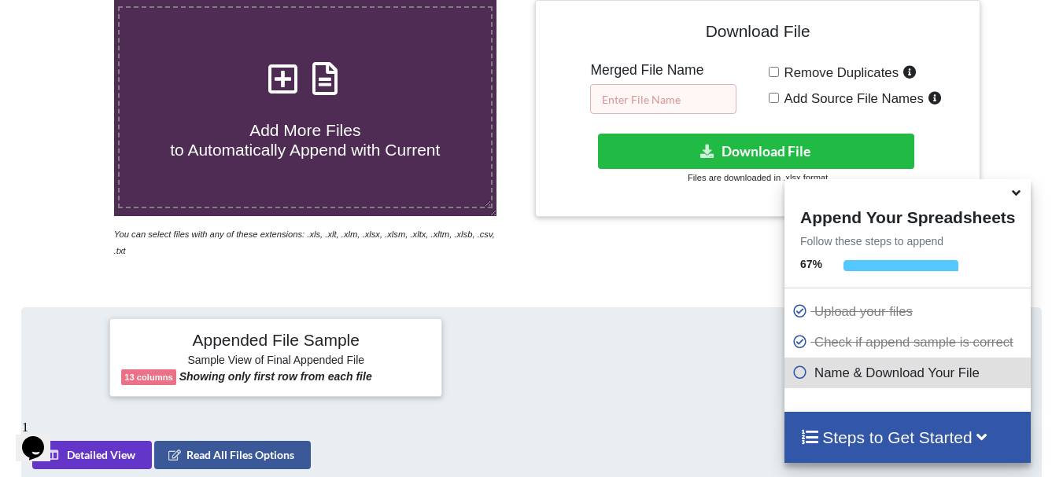
click at [648, 103] on input "text" at bounding box center [663, 99] width 146 height 30
click at [647, 103] on input "text" at bounding box center [663, 99] width 146 height 30
paste input "THIRAN_AUG 2025 MARK ENTRY [DATE]"
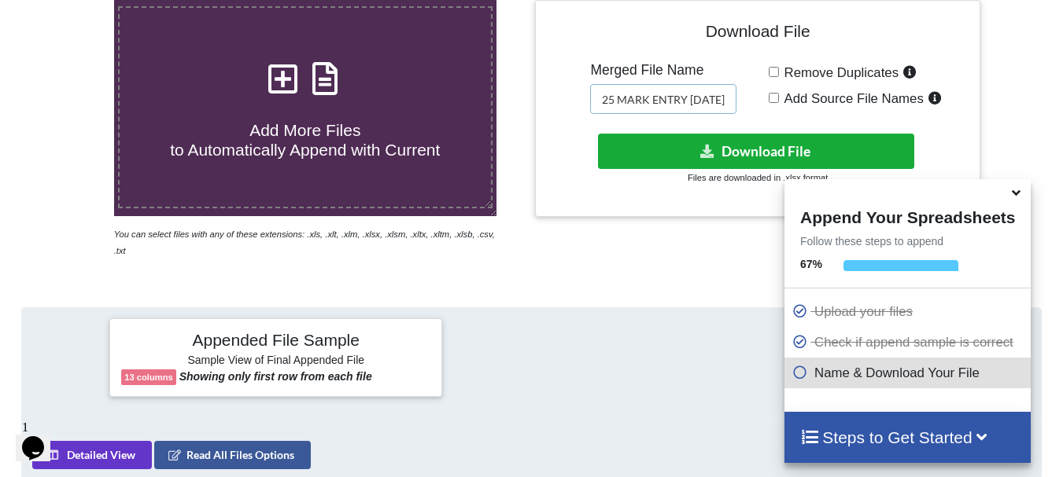
type input "THIRAN_AUG 2025 MARK ENTRY [DATE]"
click at [670, 149] on button "Download File" at bounding box center [756, 151] width 316 height 35
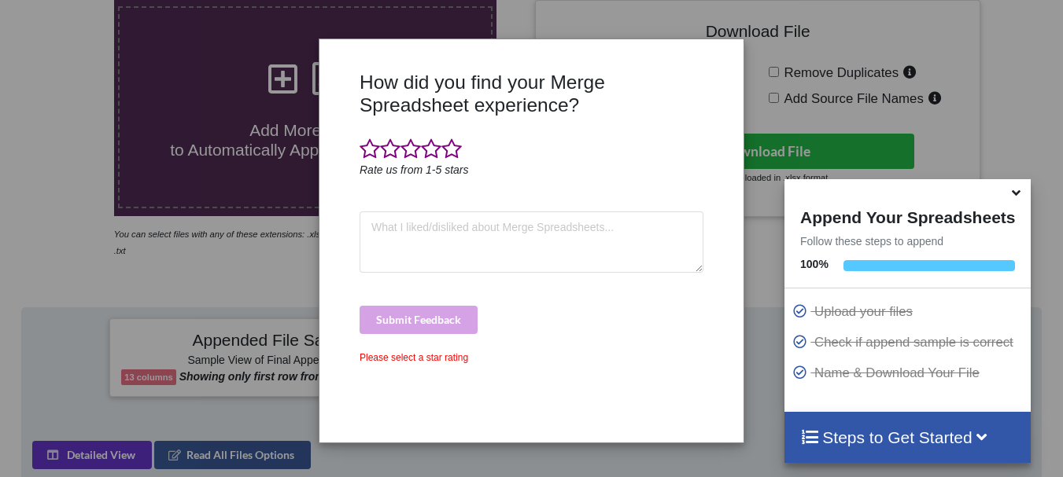
click at [753, 98] on div "How did you find your Merge Spreadsheet experience? Rate us from 1-5 stars Subm…" at bounding box center [531, 238] width 1063 height 477
click at [1017, 197] on icon at bounding box center [1016, 190] width 17 height 14
